Goal: Task Accomplishment & Management: Complete application form

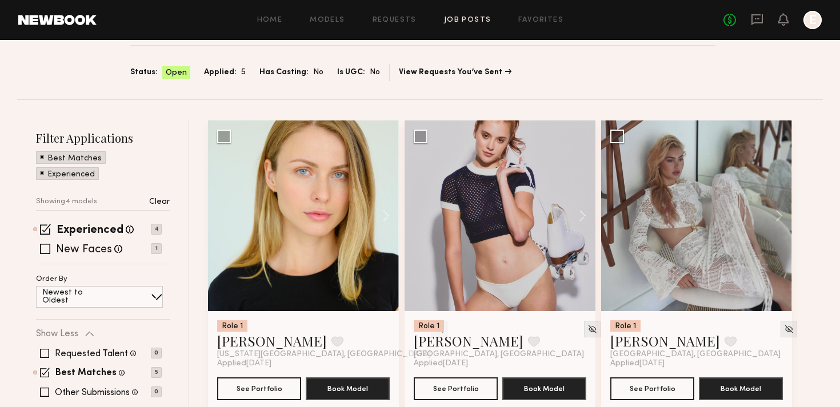
scroll to position [114, 0]
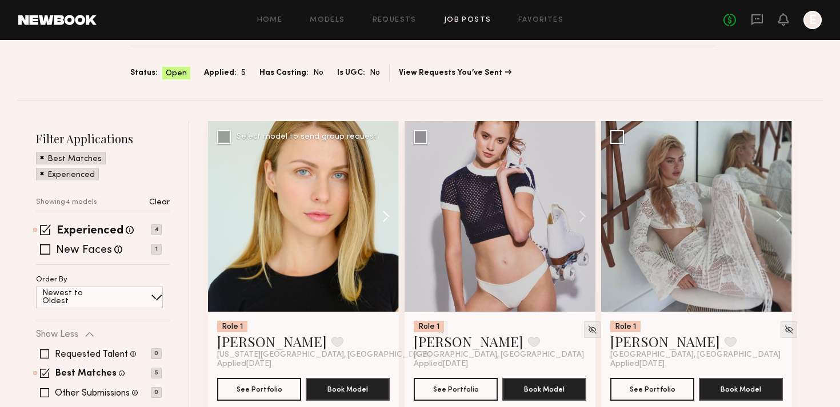
click at [386, 209] on button at bounding box center [380, 216] width 37 height 191
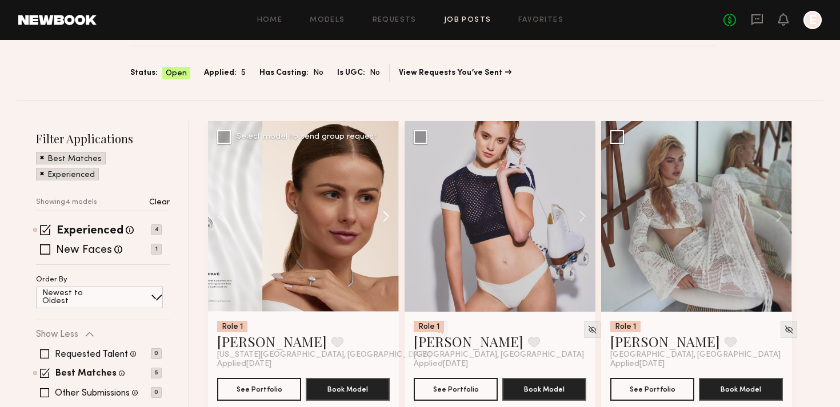
click at [386, 209] on button at bounding box center [380, 216] width 37 height 191
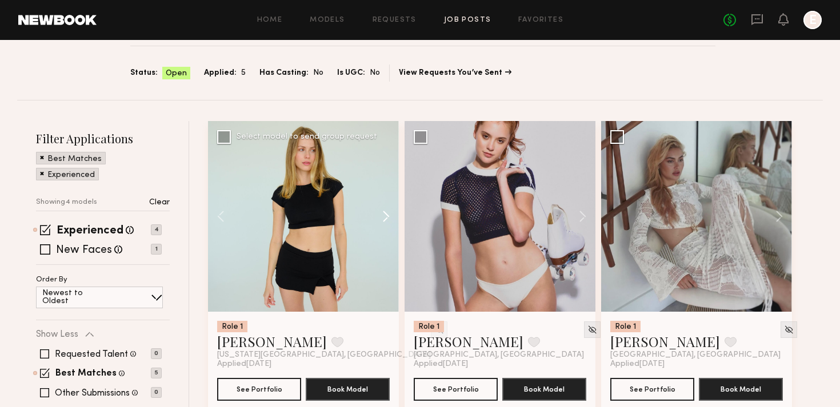
click at [386, 209] on button at bounding box center [380, 216] width 37 height 191
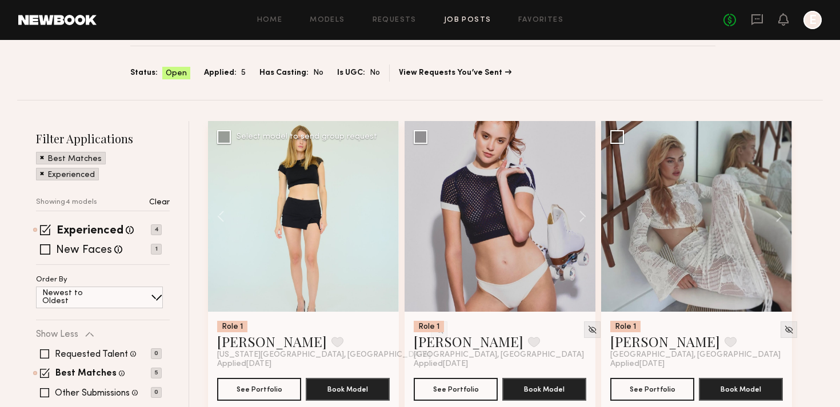
click at [386, 209] on div at bounding box center [303, 216] width 191 height 191
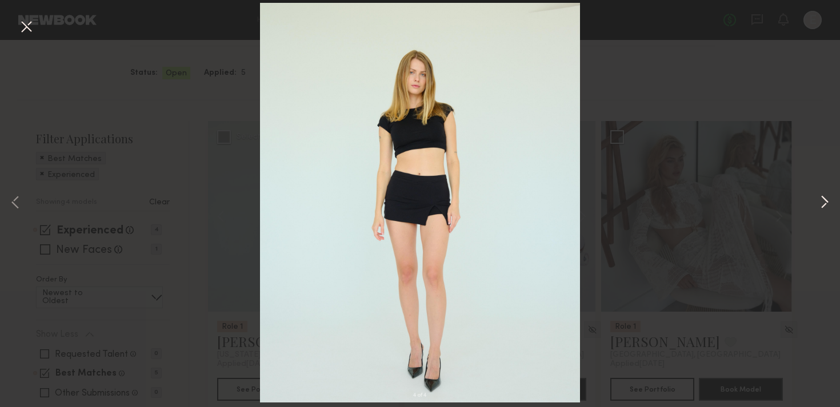
click at [820, 195] on button at bounding box center [825, 204] width 14 height 326
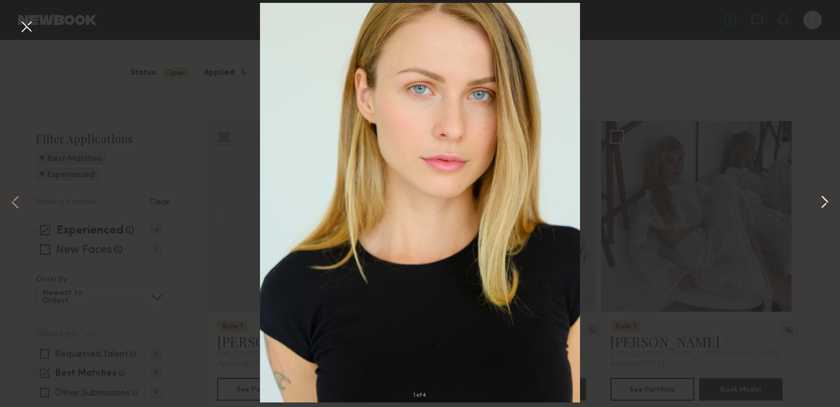
click at [820, 195] on button at bounding box center [825, 204] width 14 height 326
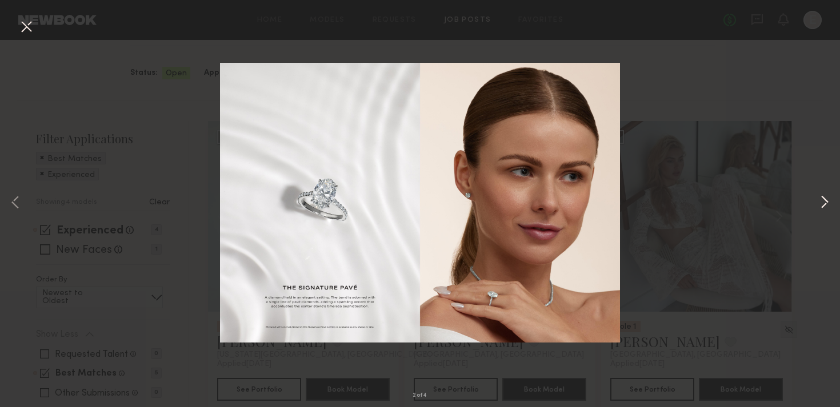
click at [822, 199] on button at bounding box center [825, 204] width 14 height 326
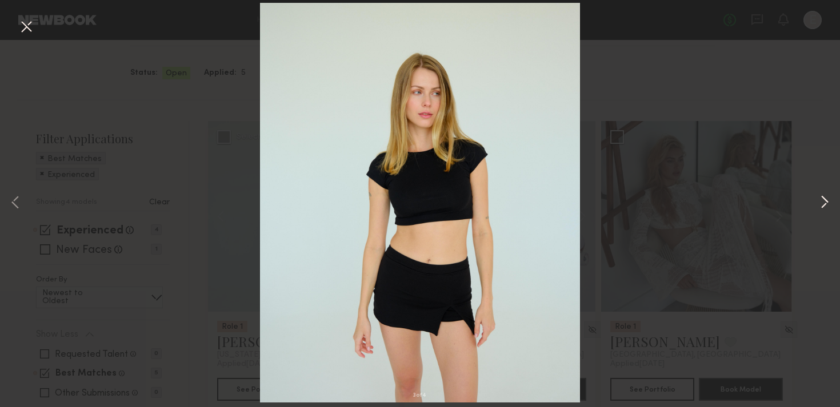
click at [822, 199] on button at bounding box center [825, 204] width 14 height 326
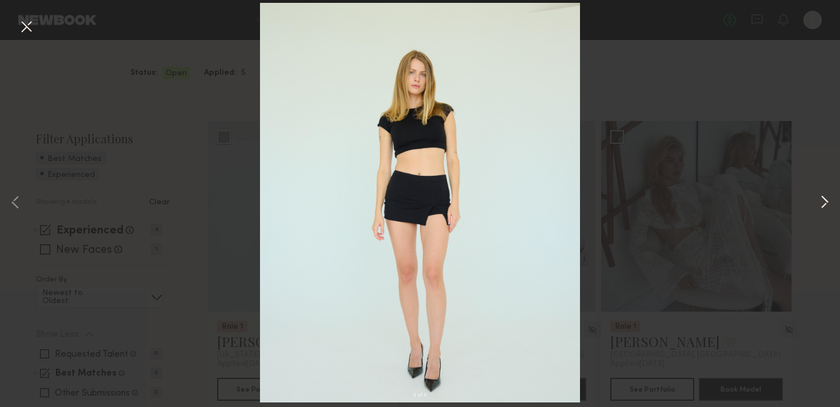
click at [822, 199] on button at bounding box center [825, 204] width 14 height 326
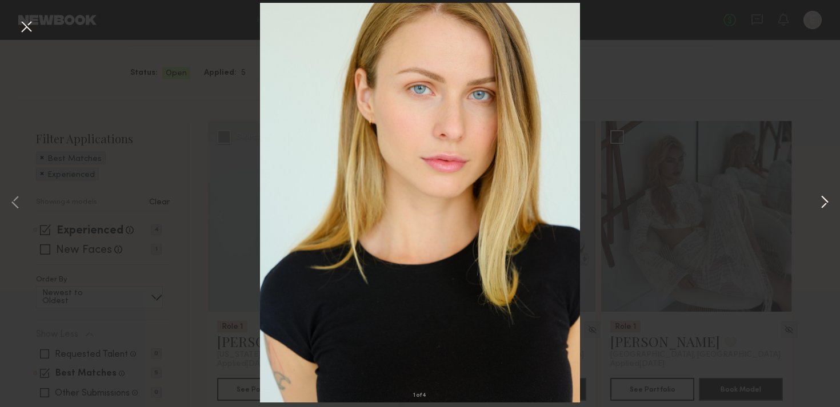
click at [822, 199] on button at bounding box center [825, 204] width 14 height 326
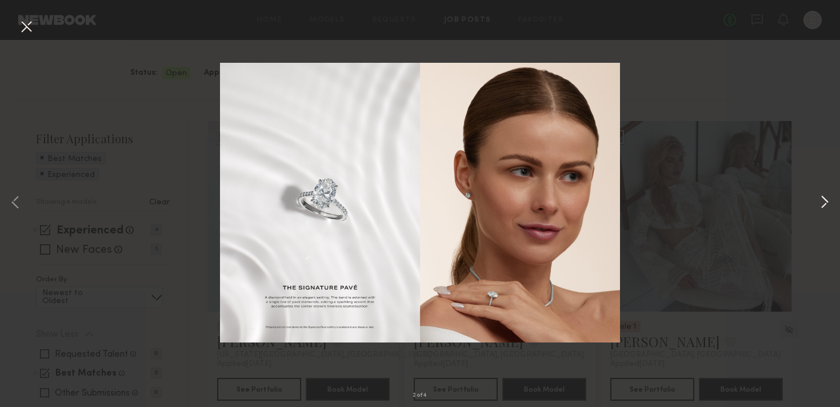
click at [822, 199] on button at bounding box center [825, 204] width 14 height 326
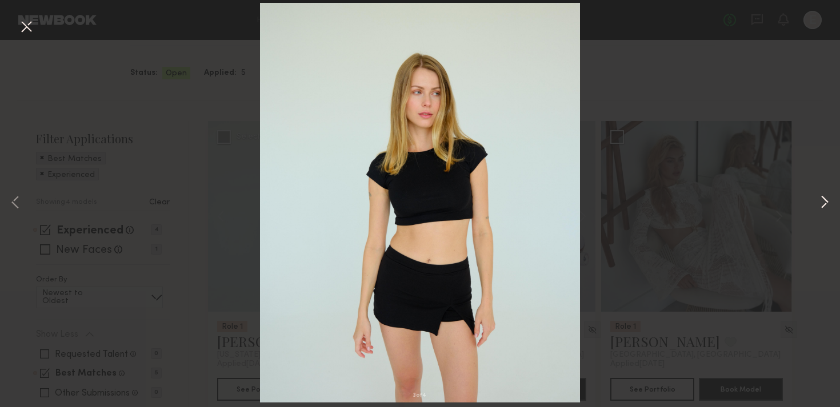
click at [822, 199] on button at bounding box center [825, 204] width 14 height 326
